Goal: Use online tool/utility: Utilize a website feature to perform a specific function

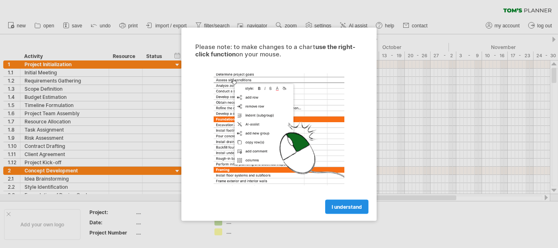
click at [364, 202] on link "I understand" at bounding box center [346, 206] width 43 height 14
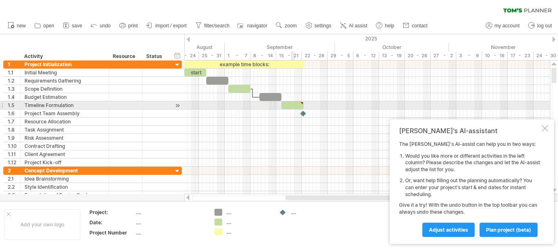
type textarea "**********"
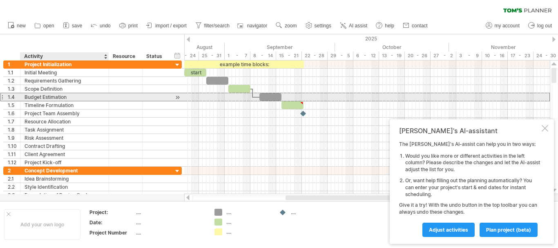
click at [47, 96] on div "Budget Estimation" at bounding box center [65, 97] width 80 height 8
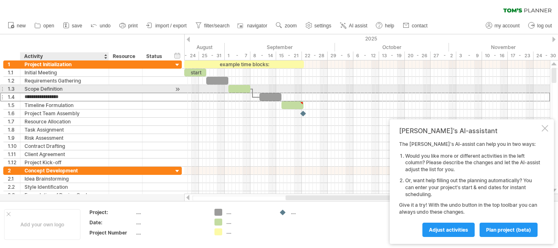
click at [45, 90] on div "Scope Definition" at bounding box center [65, 89] width 80 height 8
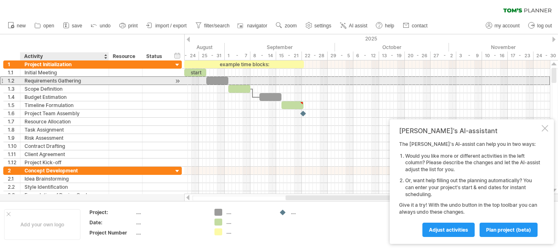
click at [43, 81] on div "Requirements Gathering" at bounding box center [65, 81] width 80 height 8
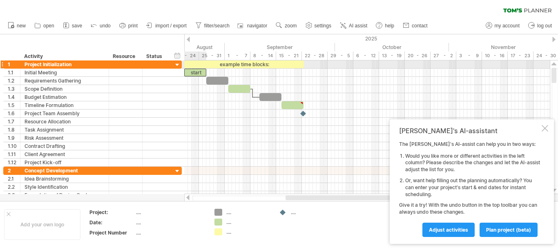
click at [203, 69] on div "start" at bounding box center [195, 73] width 22 height 8
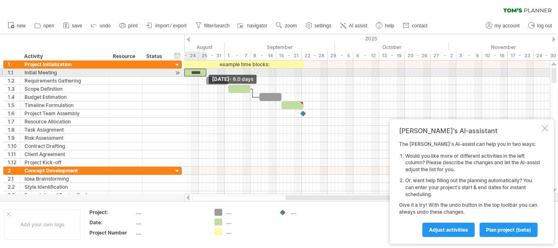
click at [206, 71] on span at bounding box center [206, 73] width 3 height 8
drag, startPoint x: 206, startPoint y: 70, endPoint x: 226, endPoint y: 73, distance: 19.8
click at [225, 72] on span at bounding box center [224, 73] width 3 height 8
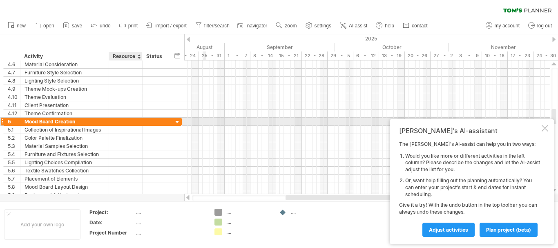
click at [121, 124] on div at bounding box center [125, 122] width 25 height 8
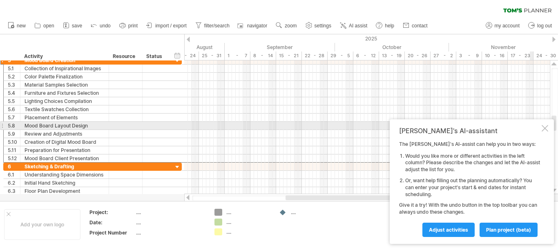
click at [550, 128] on div "[PERSON_NAME]'s AI-assistant The [PERSON_NAME]'s AI-assist can help you in two …" at bounding box center [472, 181] width 164 height 125
click at [548, 127] on div at bounding box center [545, 128] width 7 height 7
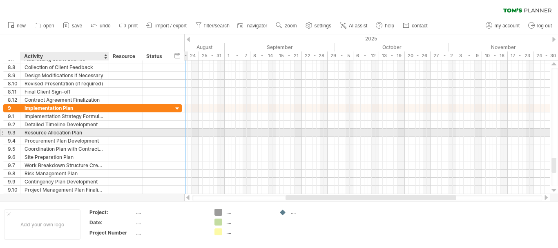
click at [74, 131] on div "Resource Allocation Plan" at bounding box center [65, 133] width 80 height 8
